Goal: Information Seeking & Learning: Learn about a topic

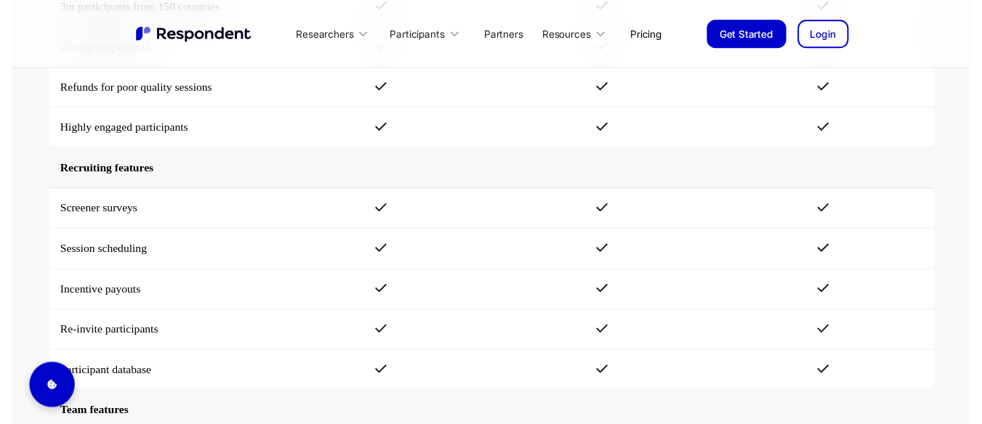
scroll to position [2229, 0]
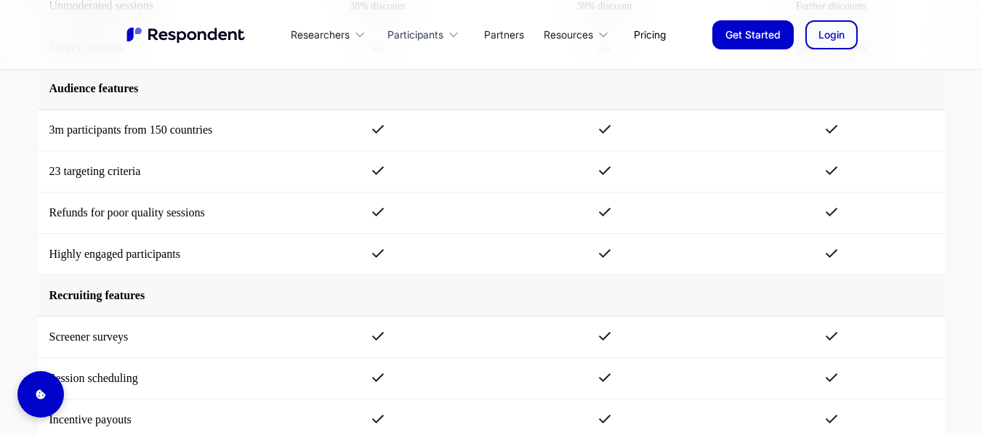
click at [413, 35] on div "Participants" at bounding box center [415, 35] width 56 height 15
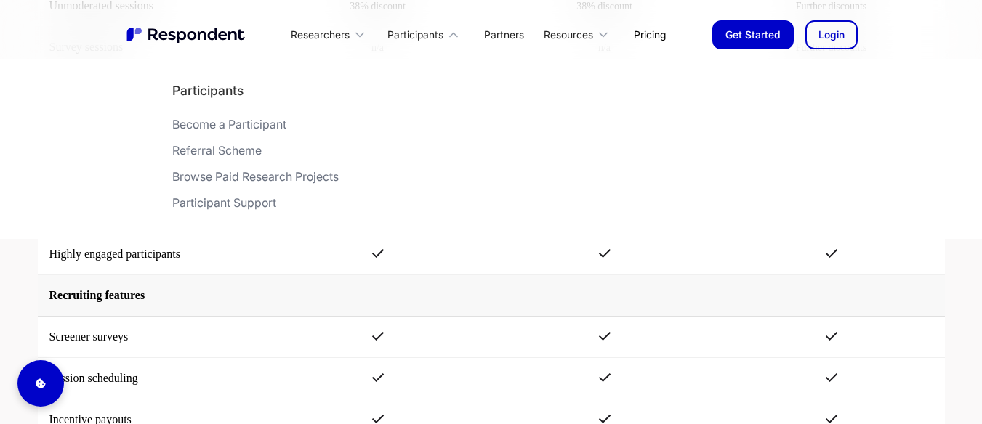
click at [657, 37] on link "Pricing" at bounding box center [649, 34] width 55 height 34
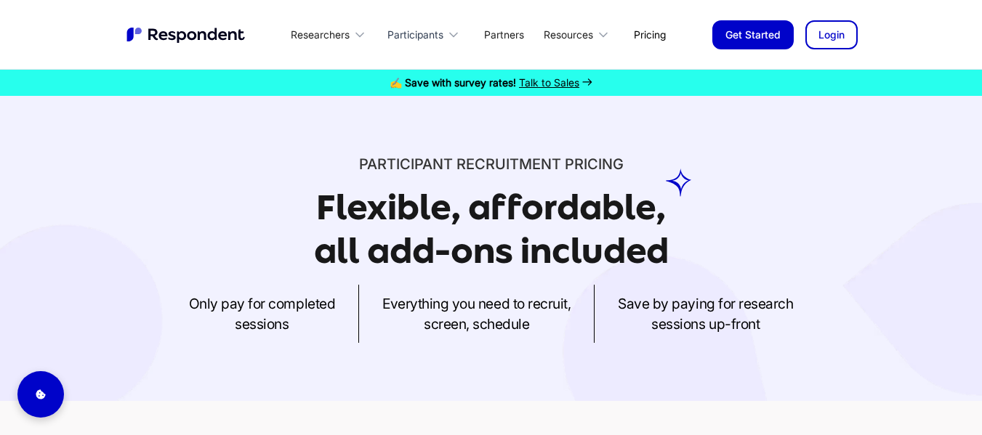
click at [427, 33] on div "Participants" at bounding box center [415, 35] width 56 height 15
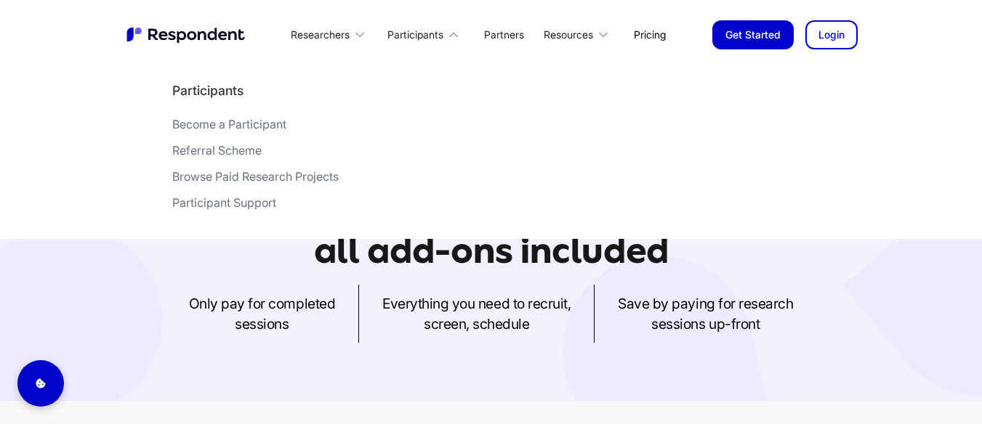
click at [206, 121] on div "Become a Participant" at bounding box center [229, 124] width 114 height 15
